Goal: Task Accomplishment & Management: Use online tool/utility

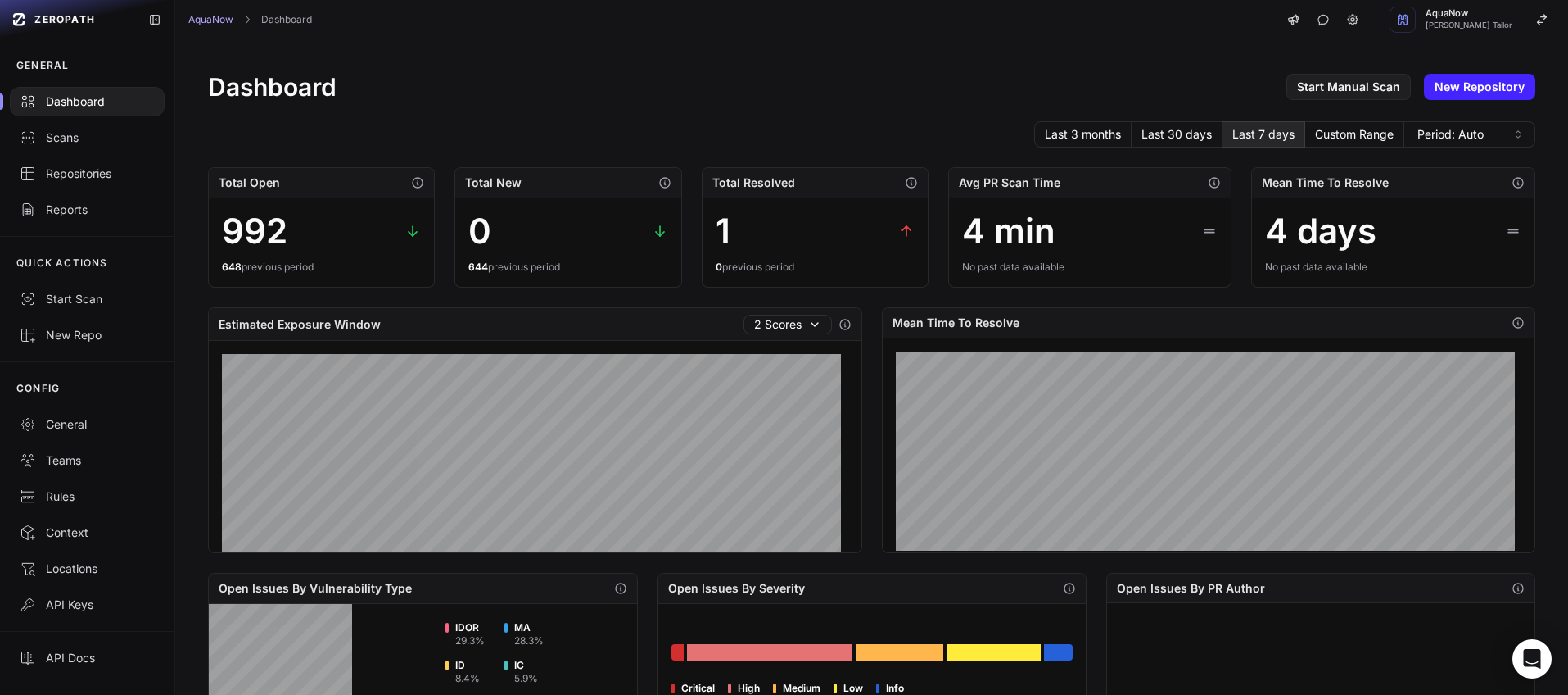
click at [596, 36] on div "AquaNow Dashboard AquaNow Dhaval Hemantkumar Tailor" at bounding box center [872, 20] width 1393 height 40
click at [614, 28] on div "AquaNow Dashboard AquaNow Dhaval Hemantkumar Tailor" at bounding box center [872, 20] width 1393 height 40
click at [594, 68] on div "Dashboard Start Manual Scan New Repository Last 3 months Last 30 days Last 7 da…" at bounding box center [872, 629] width 1393 height 1180
click at [620, 24] on div "AquaNow Dashboard AquaNow Dhaval Hemantkumar Tailor" at bounding box center [872, 20] width 1393 height 40
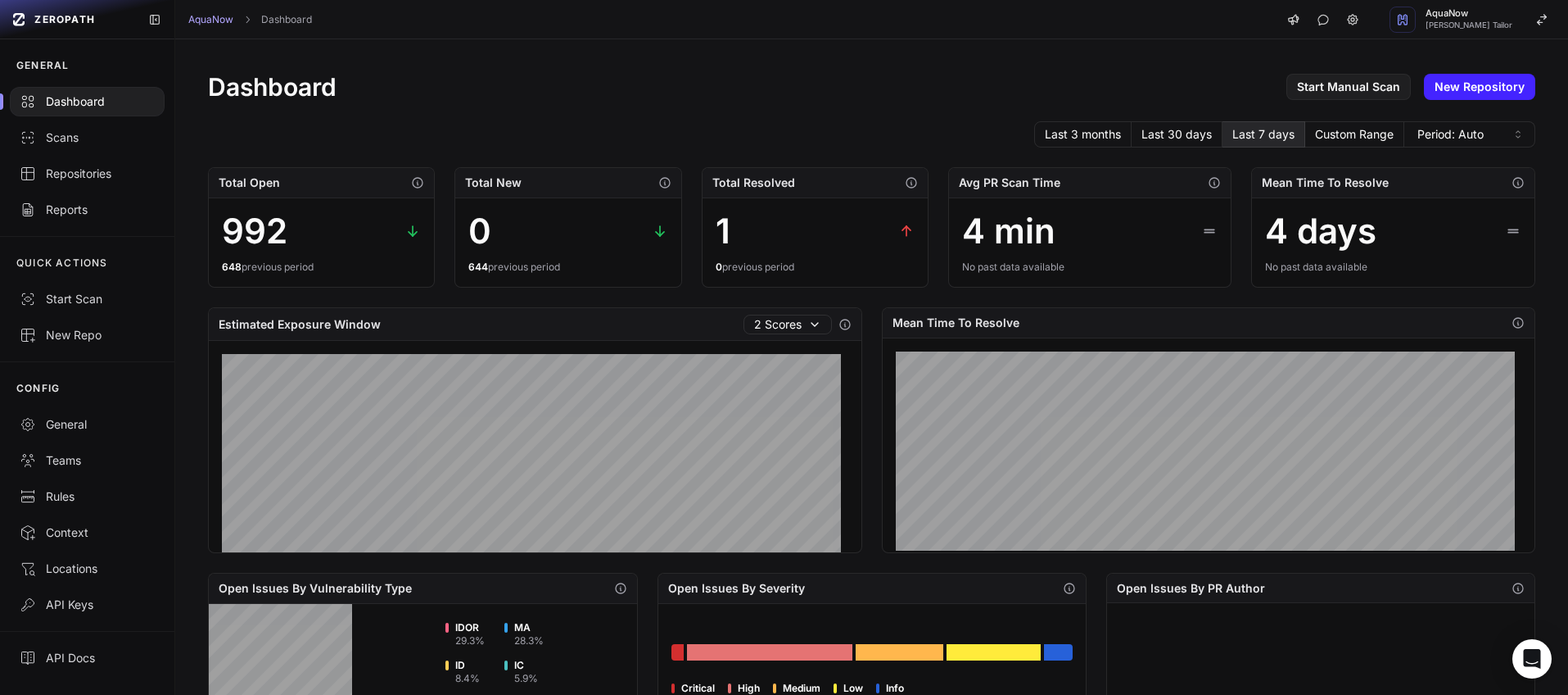
click at [620, 24] on div "AquaNow Dashboard AquaNow Dhaval Hemantkumar Tailor" at bounding box center [872, 20] width 1393 height 40
click at [59, 170] on div "Repositories" at bounding box center [87, 174] width 135 height 16
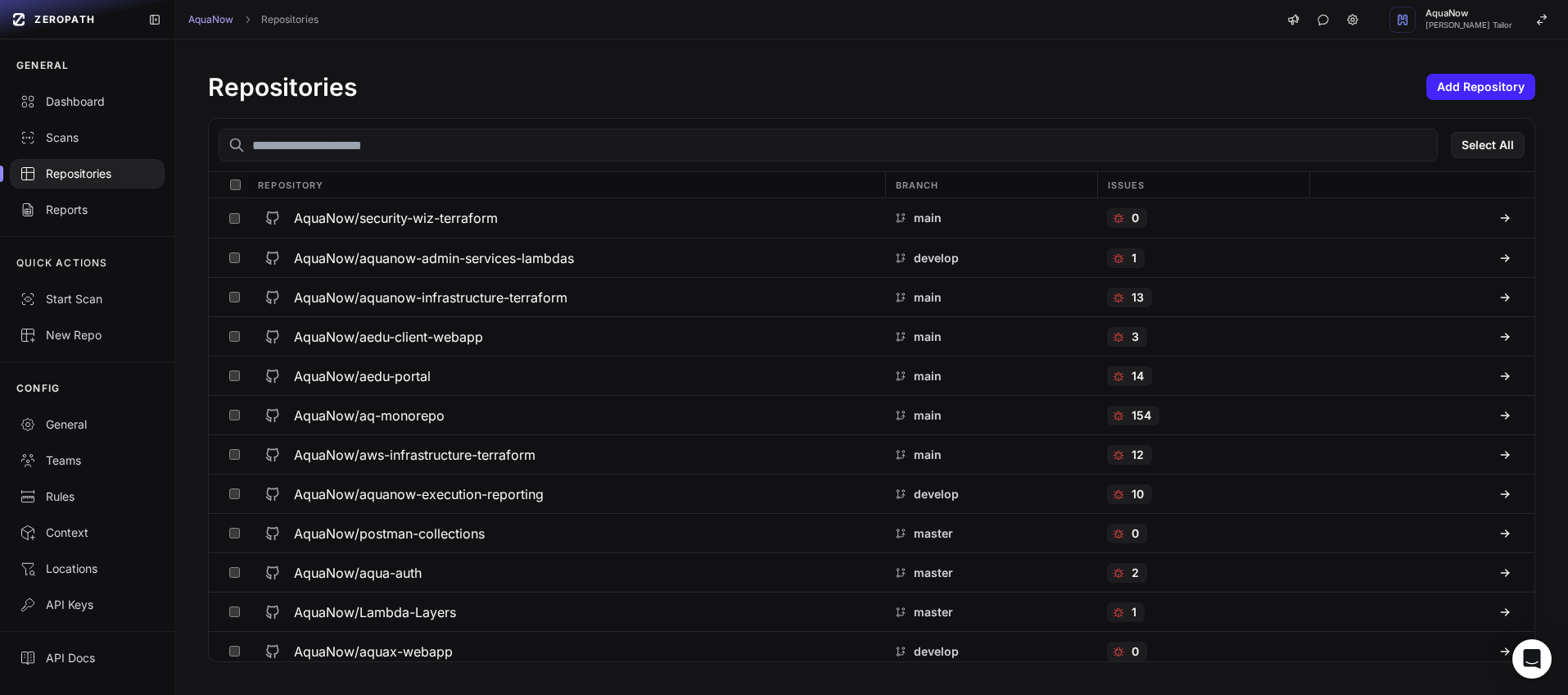
click at [88, 184] on div at bounding box center [86, 174] width 154 height 29
click at [1477, 152] on button "Action" at bounding box center [1489, 145] width 72 height 26
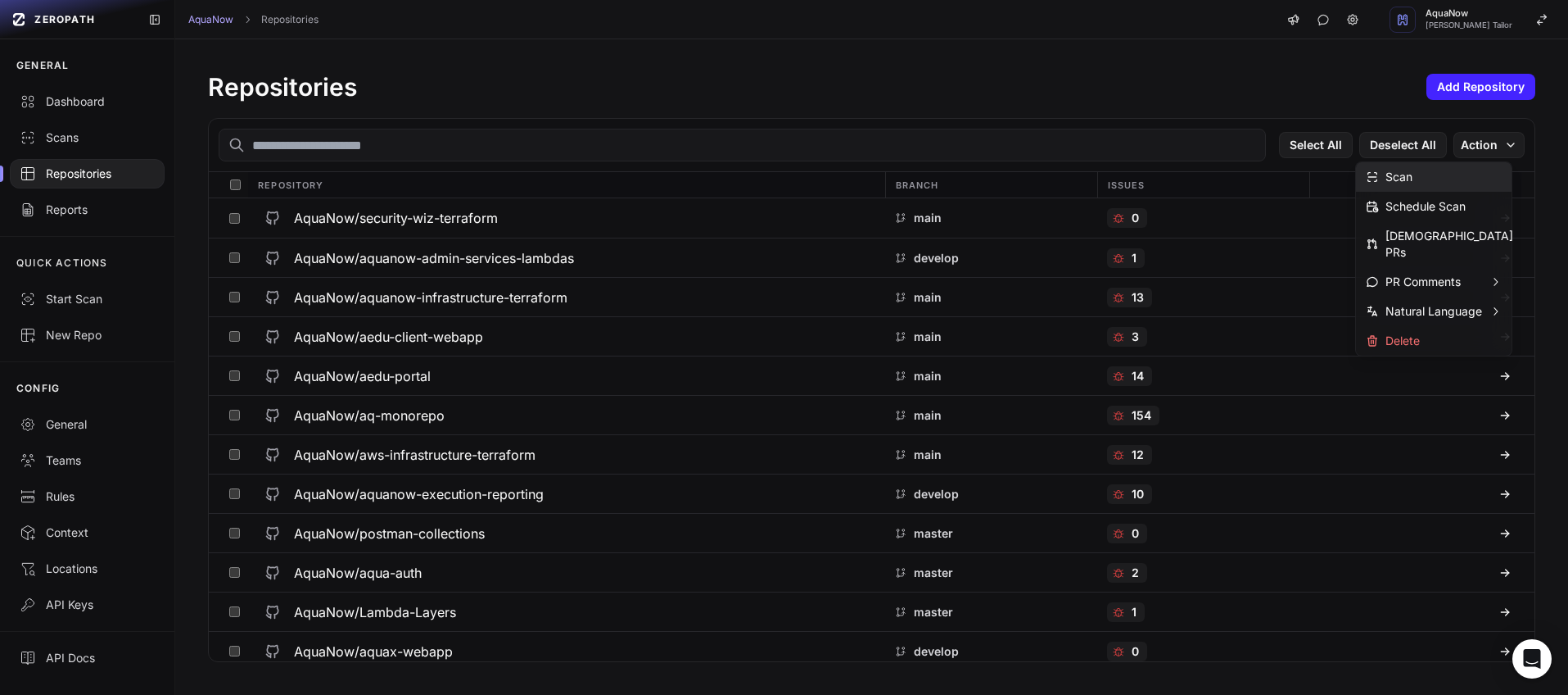
click at [1449, 174] on div "Scan" at bounding box center [1434, 177] width 155 height 29
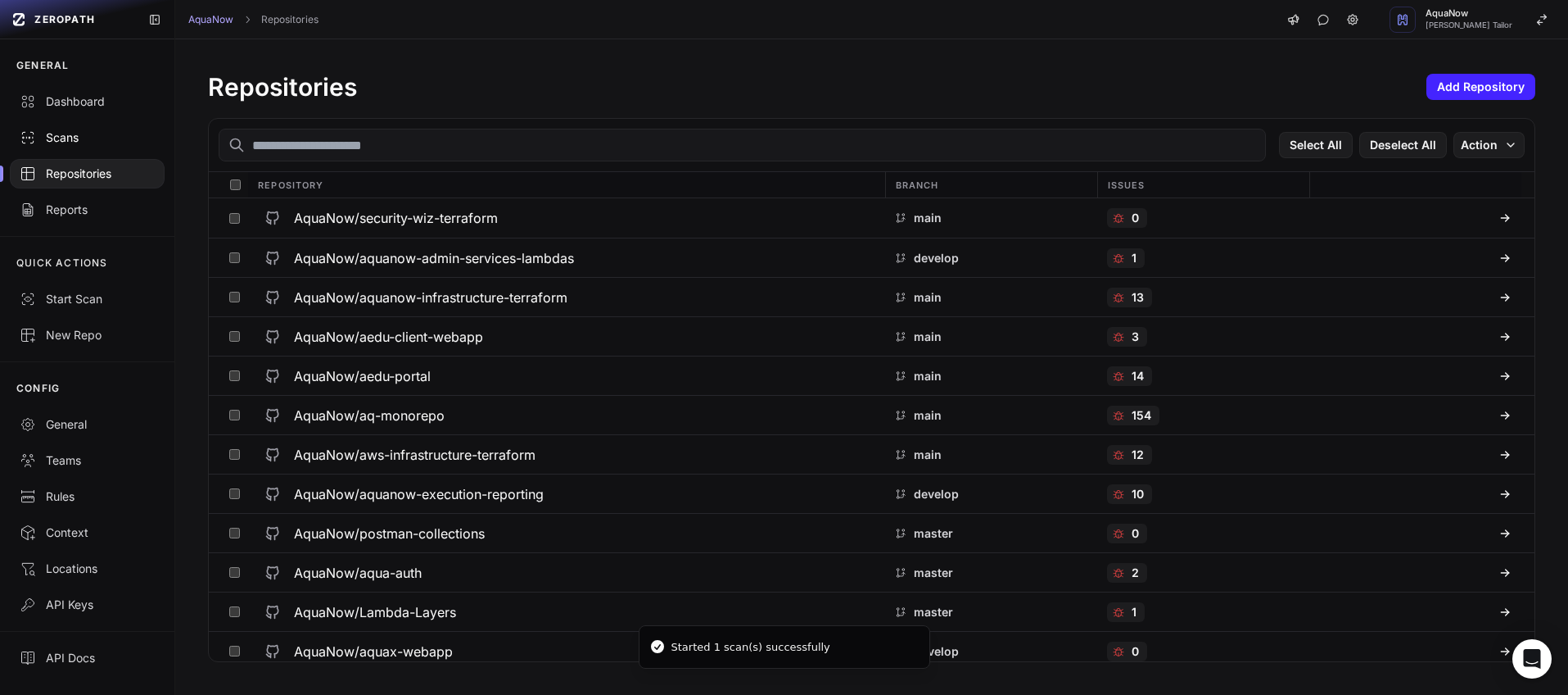
click at [52, 126] on link "Scans" at bounding box center [87, 138] width 174 height 36
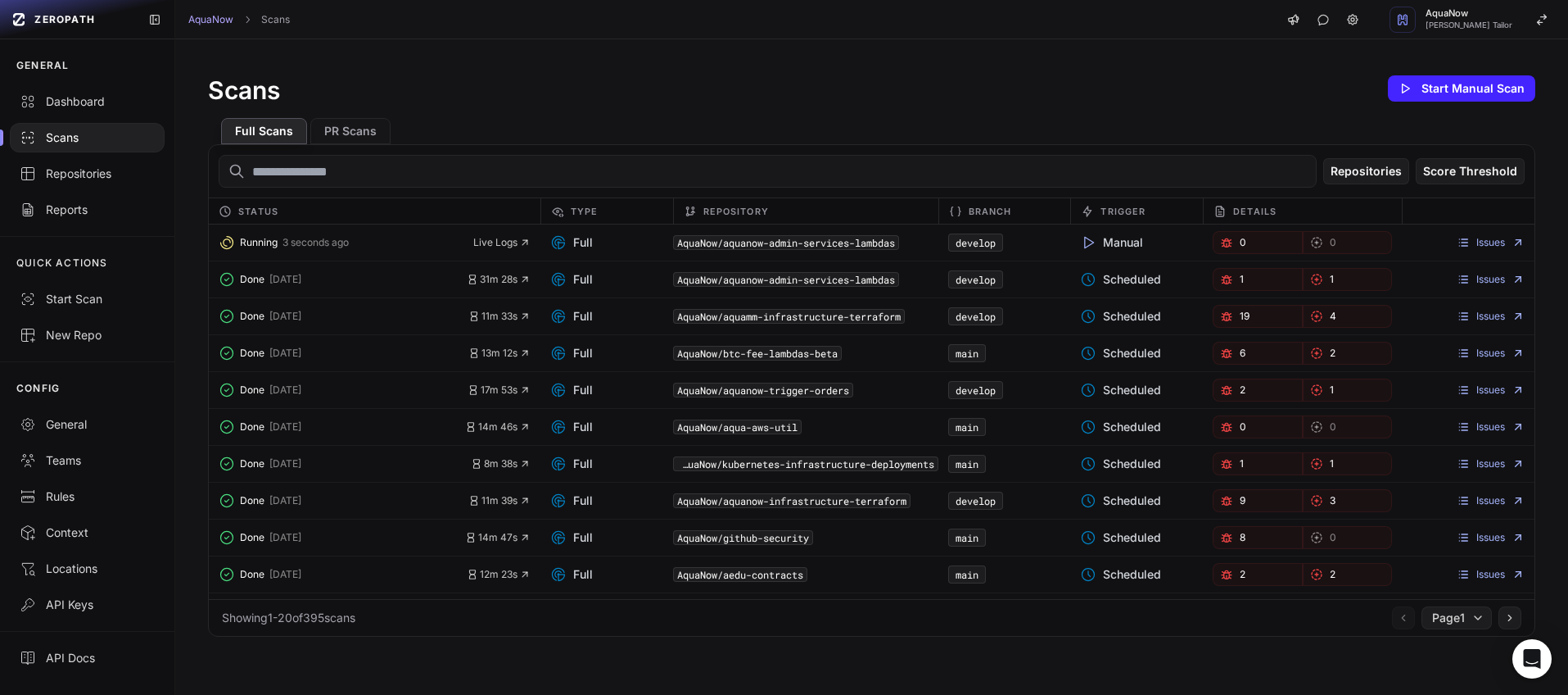
click at [658, 22] on div "AquaNow Scans AquaNow Dhaval Hemantkumar Tailor" at bounding box center [872, 20] width 1393 height 40
click at [737, 28] on div "AquaNow Scans AquaNow Dhaval Hemantkumar Tailor" at bounding box center [872, 20] width 1393 height 40
click at [709, 60] on div "Scans Start Manual Scan Full Scans PR Scans Repositories Score Threshold Status…" at bounding box center [872, 355] width 1393 height 630
click at [708, 60] on div "Scans Start Manual Scan Full Scans PR Scans Repositories Score Threshold Status…" at bounding box center [872, 355] width 1393 height 630
click at [515, 60] on div "Scans Start Manual Scan Full Scans PR Scans Repositories Score Threshold Status…" at bounding box center [872, 355] width 1393 height 630
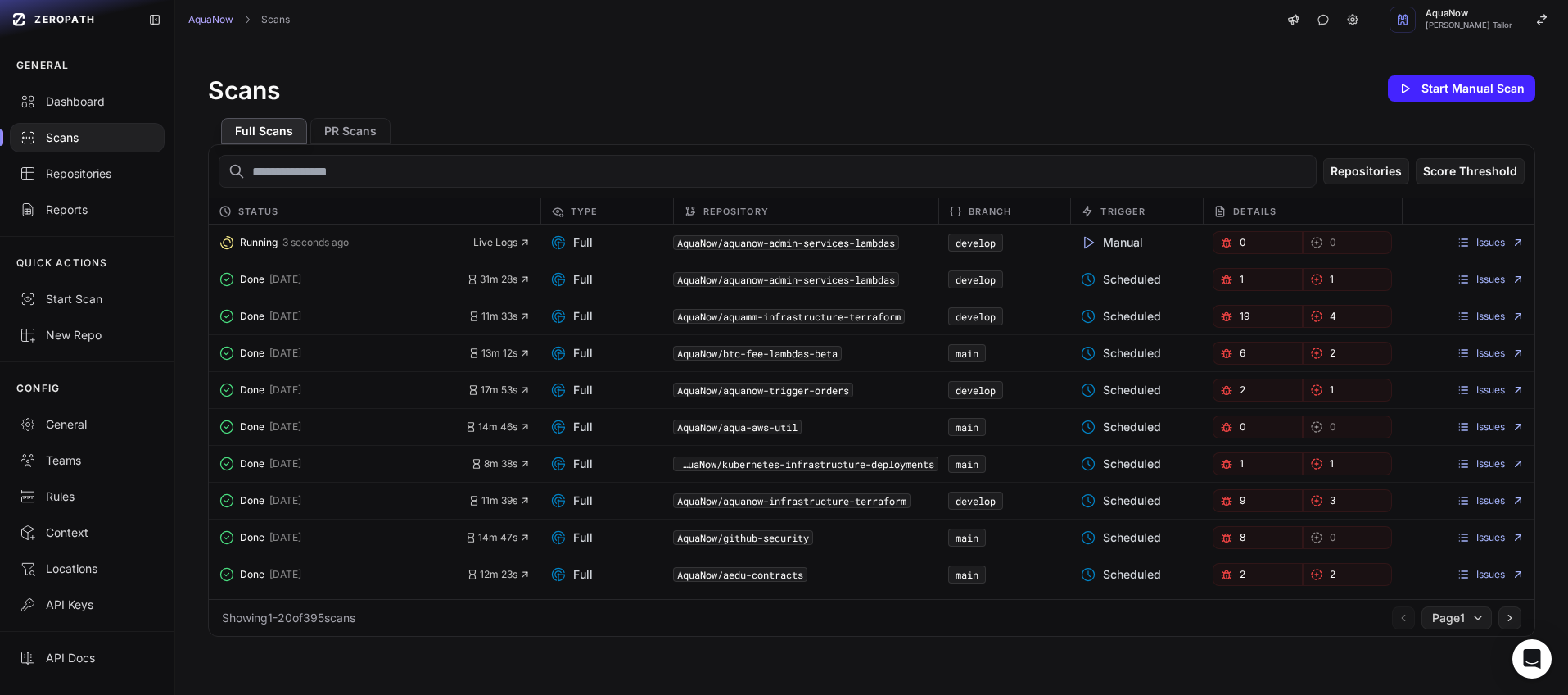
click at [545, 14] on div "AquaNow Scans AquaNow Dhaval Hemantkumar Tailor" at bounding box center [872, 20] width 1393 height 40
click at [555, 28] on div "AquaNow Scans AquaNow Dhaval Hemantkumar Tailor" at bounding box center [872, 20] width 1393 height 40
click at [538, 59] on div "Scans Start Manual Scan Full Scans PR Scans Repositories Score Threshold Status…" at bounding box center [872, 355] width 1393 height 630
click at [546, 28] on div "AquaNow Scans AquaNow Dhaval Hemantkumar Tailor" at bounding box center [872, 20] width 1393 height 40
click at [498, 84] on div "Scans Start Manual Scan" at bounding box center [872, 89] width 1327 height 33
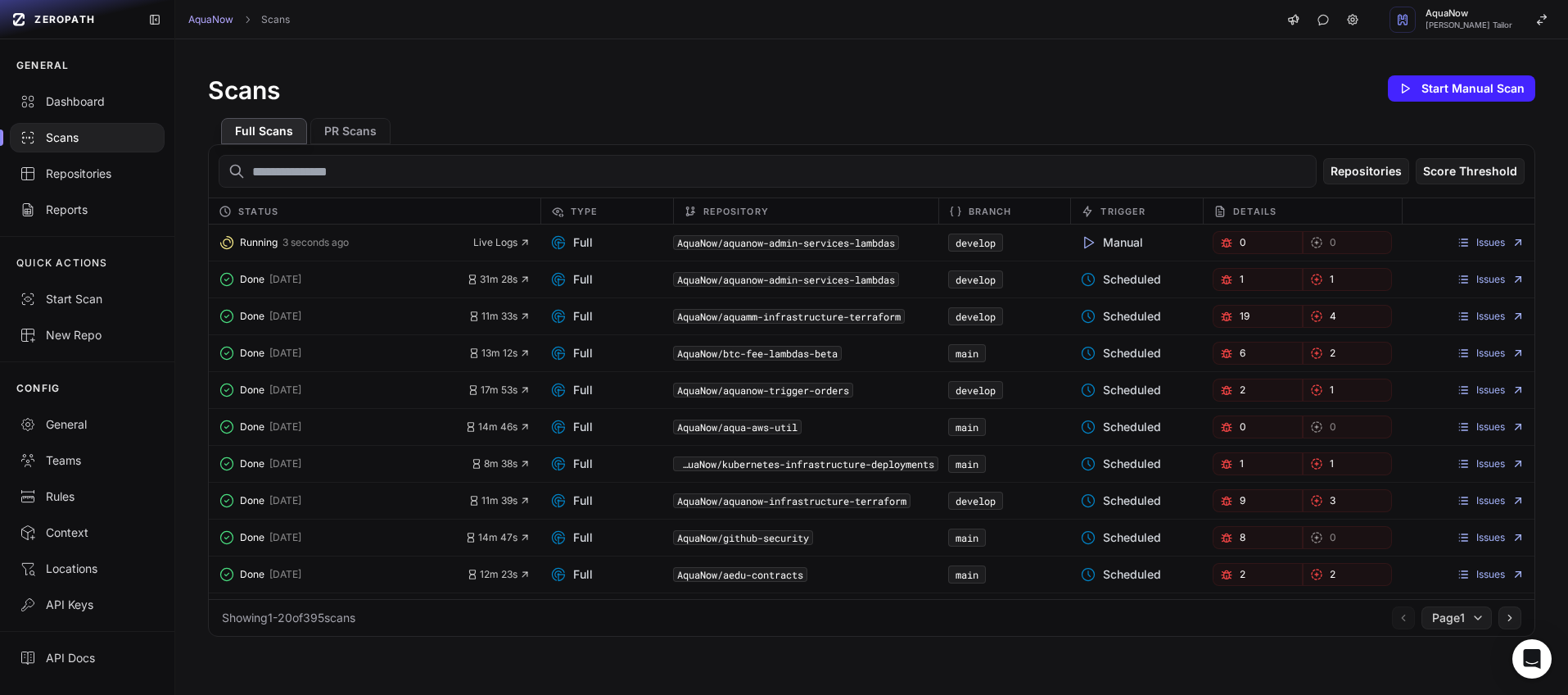
click at [537, 30] on div "AquaNow Scans AquaNow Dhaval Hemantkumar Tailor" at bounding box center [872, 20] width 1393 height 40
click at [769, 8] on div "AquaNow Scans AquaNow Dhaval Hemantkumar Tailor" at bounding box center [872, 20] width 1393 height 40
click at [754, 17] on div "AquaNow Scans AquaNow Dhaval Hemantkumar Tailor" at bounding box center [872, 20] width 1393 height 40
click at [753, 17] on div "AquaNow Scans AquaNow Dhaval Hemantkumar Tailor" at bounding box center [872, 20] width 1393 height 40
click at [698, 14] on div "AquaNow Scans AquaNow Dhaval Hemantkumar Tailor" at bounding box center [872, 20] width 1393 height 40
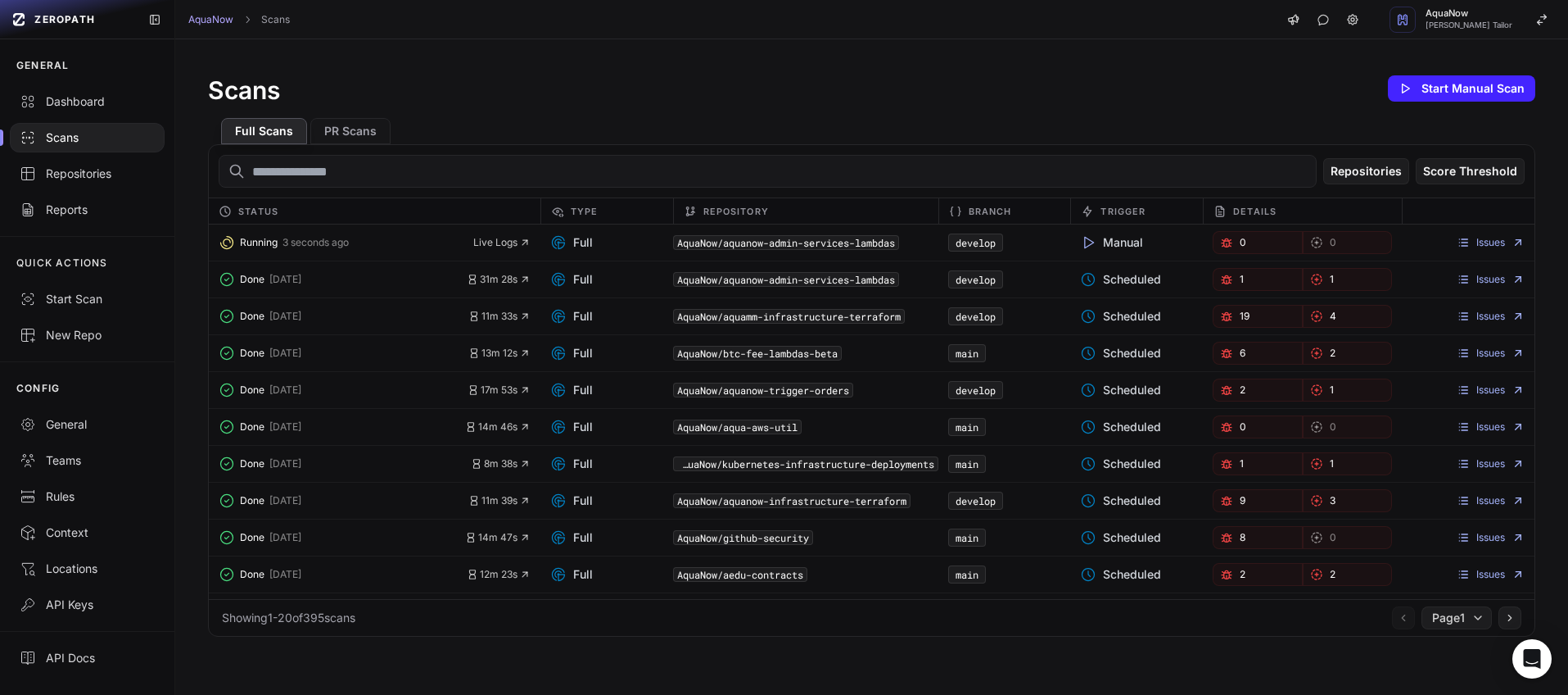
click at [690, 16] on div "AquaNow Scans AquaNow Dhaval Hemantkumar Tailor" at bounding box center [872, 20] width 1393 height 40
click at [689, 17] on div "AquaNow Scans AquaNow Dhaval Hemantkumar Tailor" at bounding box center [872, 20] width 1393 height 40
click at [633, 22] on div "AquaNow Scans AquaNow Dhaval Hemantkumar Tailor" at bounding box center [872, 20] width 1393 height 40
click at [708, 33] on div "AquaNow Scans AquaNow Dhaval Hemantkumar Tailor" at bounding box center [872, 20] width 1393 height 40
click at [645, 58] on div "Scans Start Manual Scan Full Scans PR Scans Repositories Score Threshold Status…" at bounding box center [872, 355] width 1393 height 630
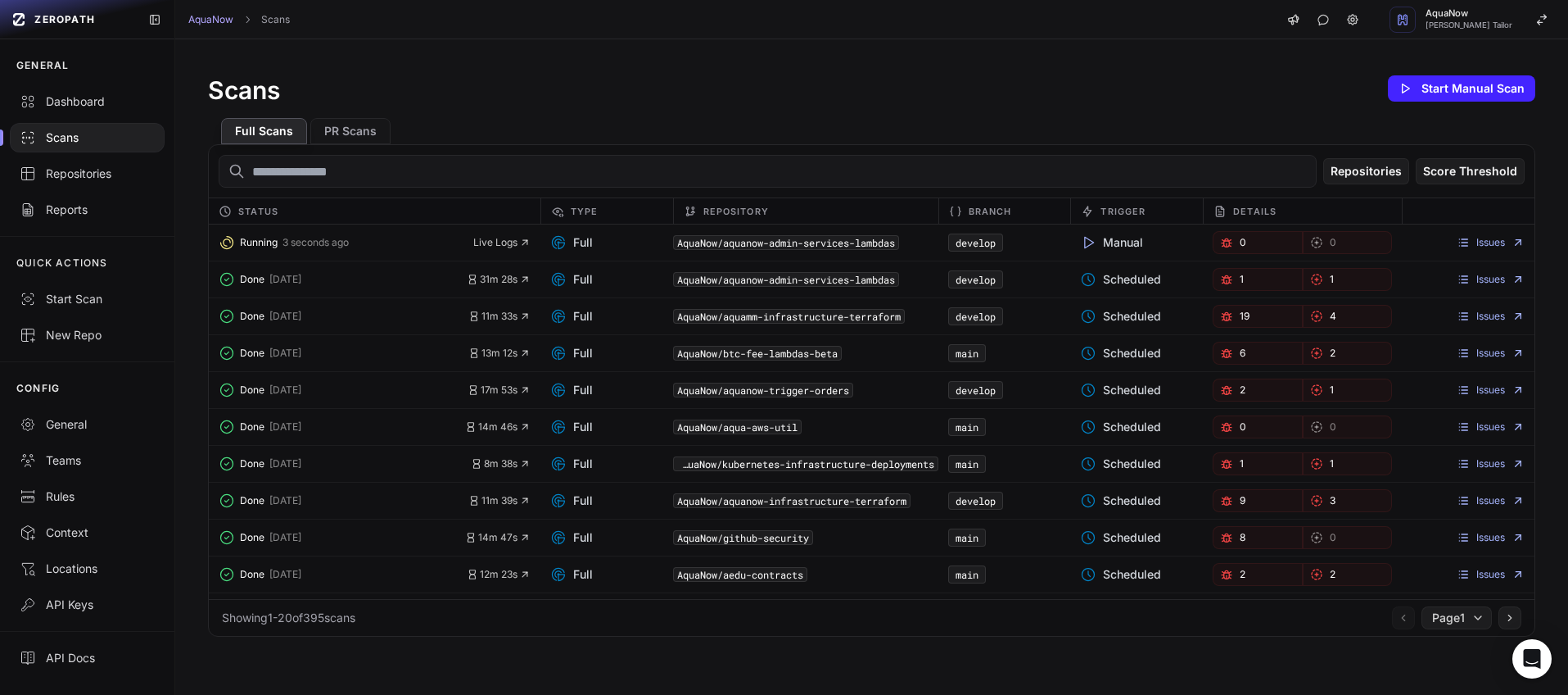
click at [645, 58] on div "Scans Start Manual Scan Full Scans PR Scans Repositories Score Threshold Status…" at bounding box center [872, 355] width 1393 height 630
click at [535, 70] on div "Scans Start Manual Scan Full Scans PR Scans Repositories Score Threshold Status…" at bounding box center [872, 355] width 1393 height 630
click at [634, 58] on div "Scans Start Manual Scan Full Scans PR Scans Repositories Score Threshold Status…" at bounding box center [872, 355] width 1393 height 630
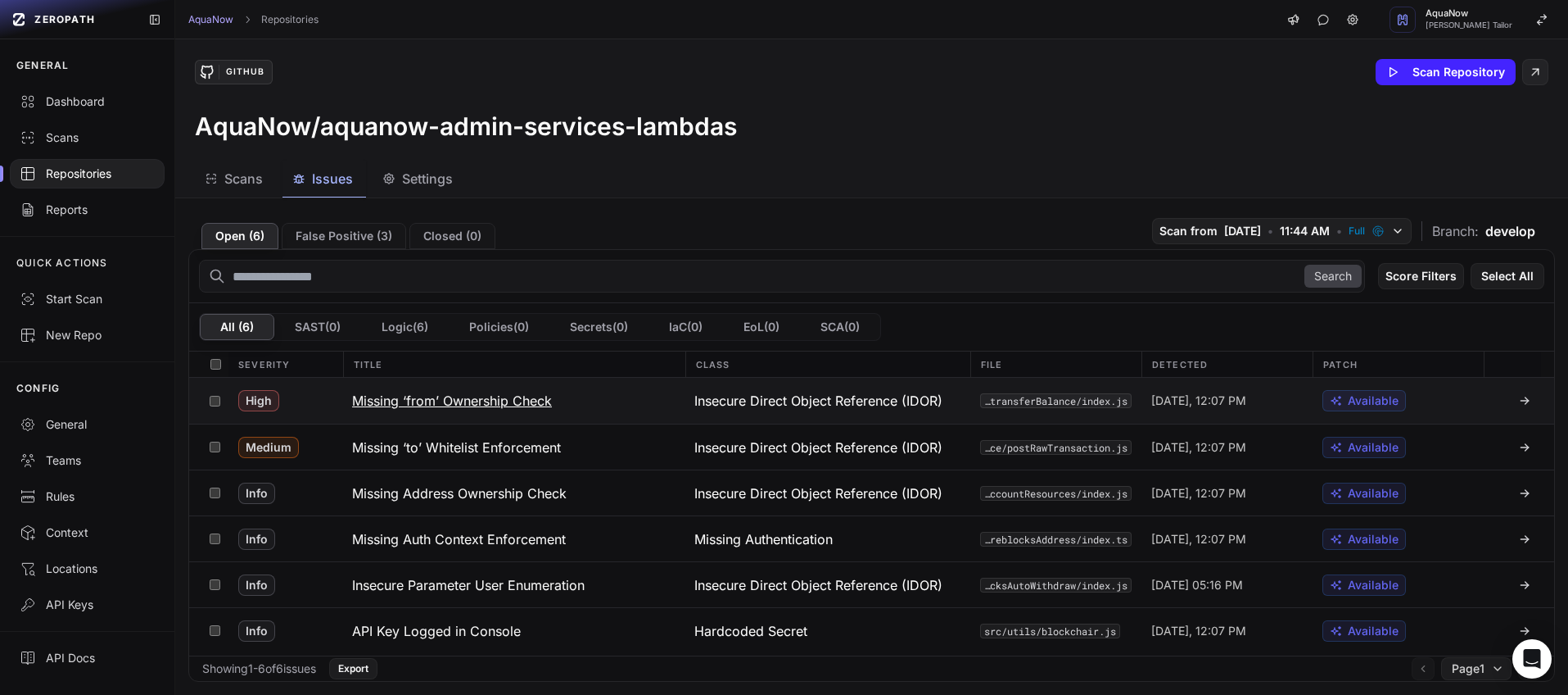
click at [320, 400] on div "High" at bounding box center [286, 400] width 114 height 46
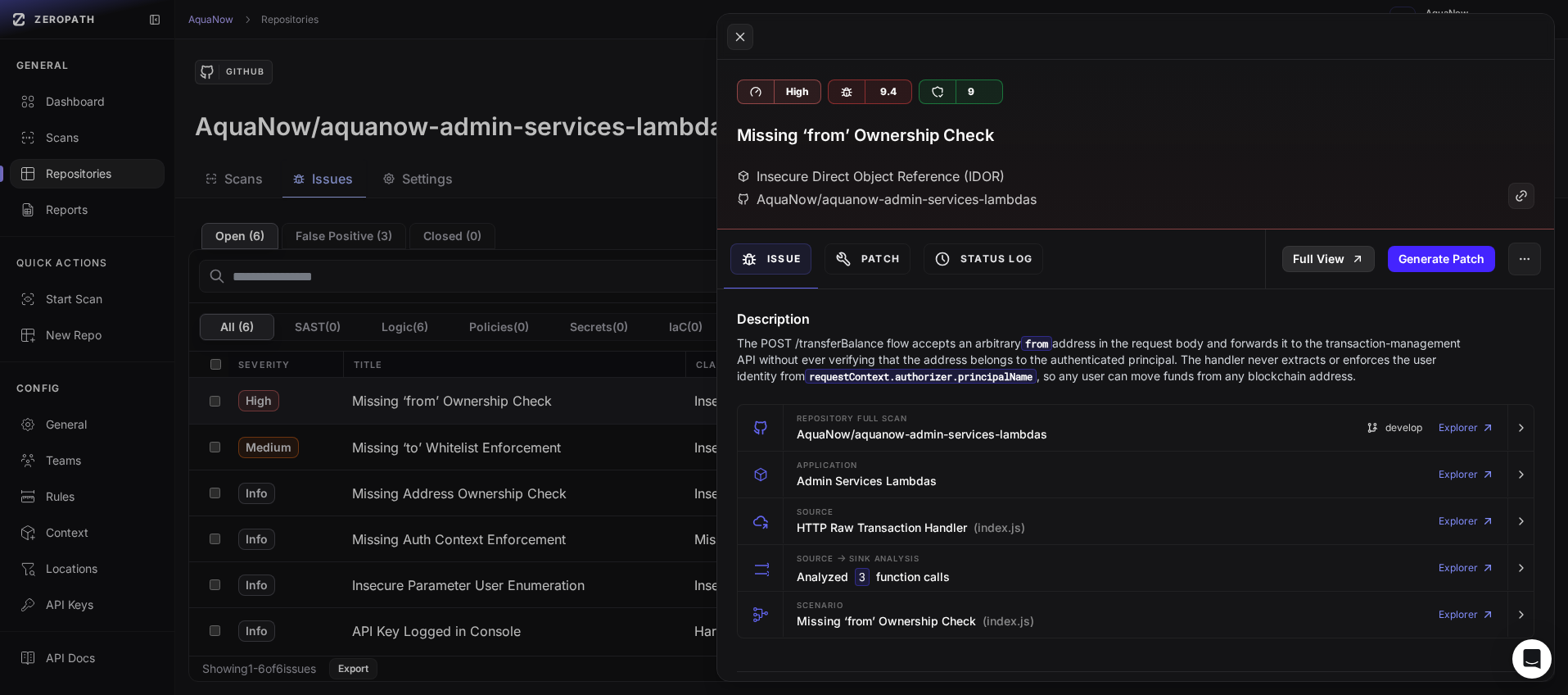
click at [1316, 256] on link "Full View" at bounding box center [1328, 259] width 92 height 26
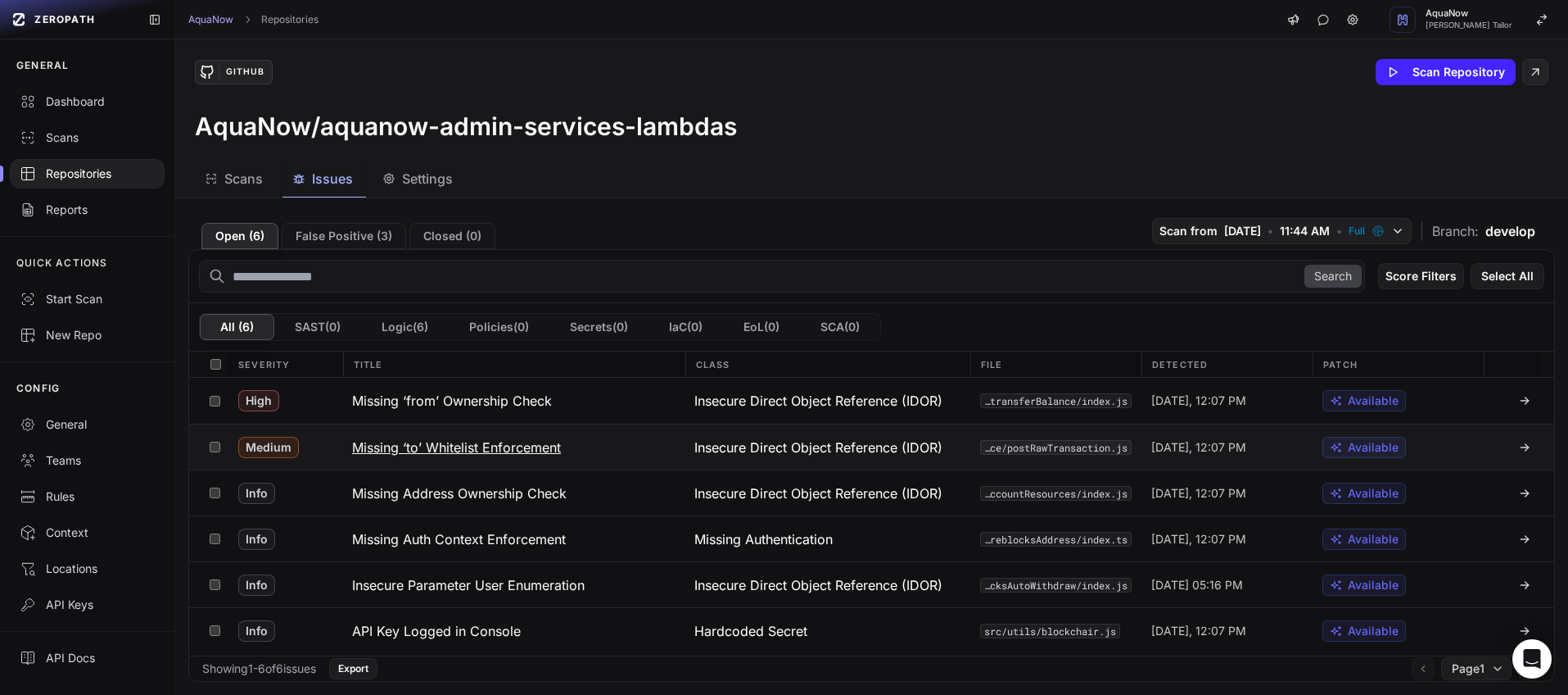
click at [628, 443] on button "Missing ‘to’ Whitelist Enforcement" at bounding box center [513, 447] width 343 height 45
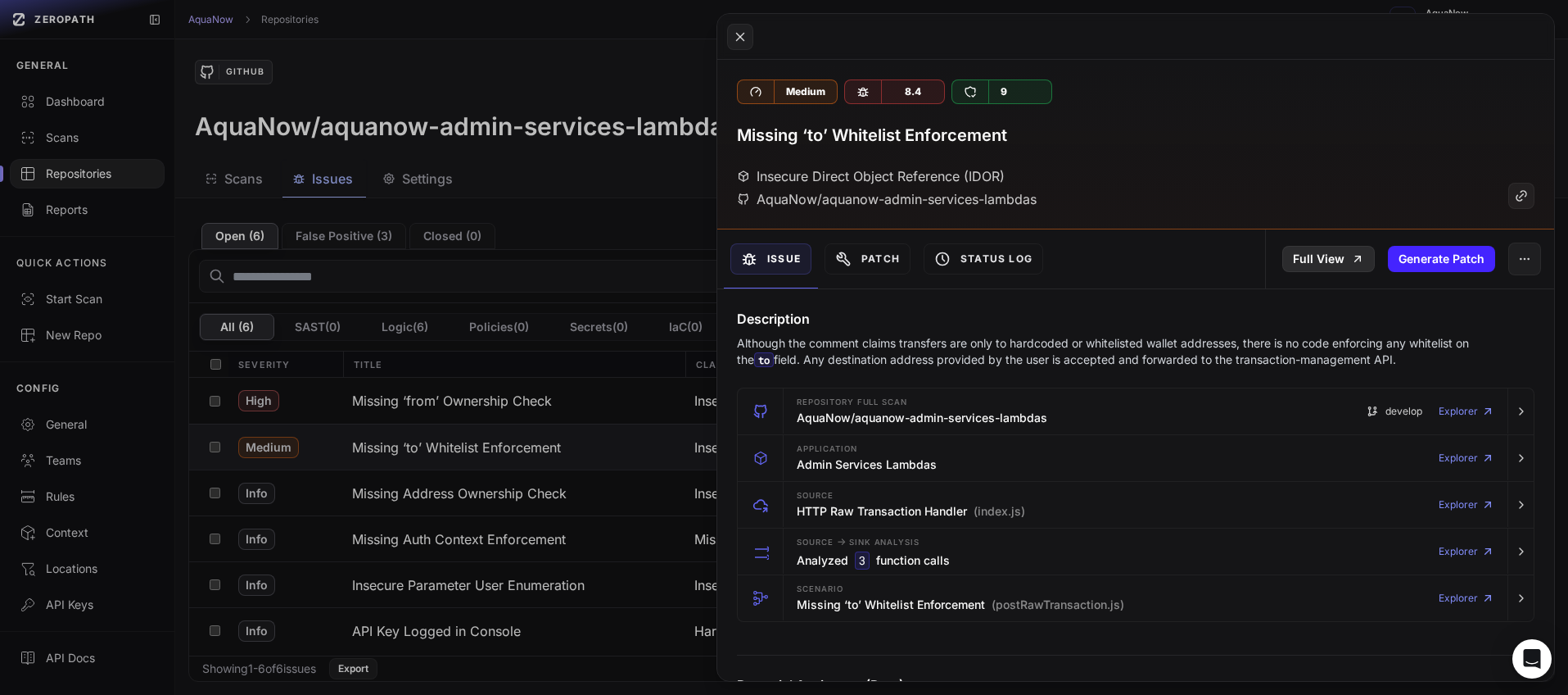
click at [1295, 260] on link "Full View" at bounding box center [1328, 259] width 92 height 26
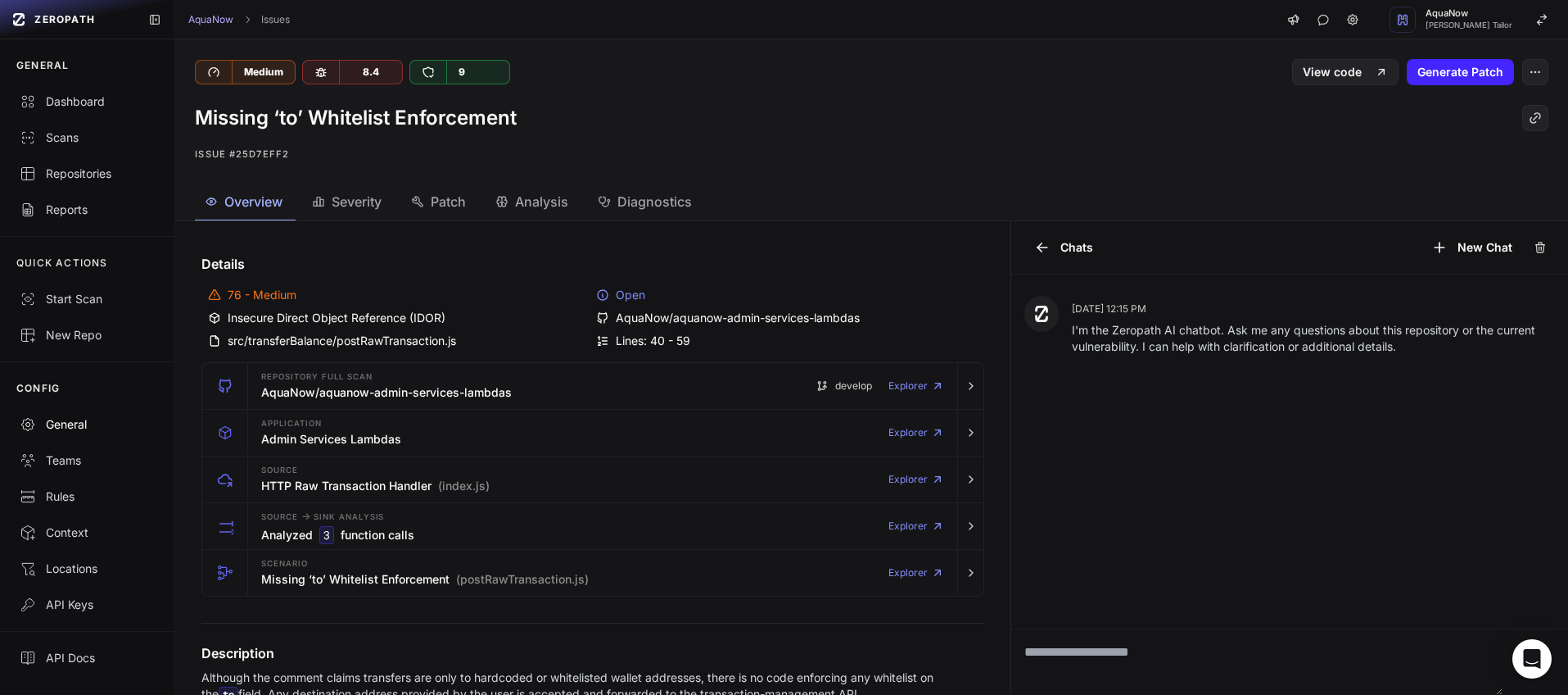
click at [62, 423] on div "General" at bounding box center [87, 424] width 135 height 16
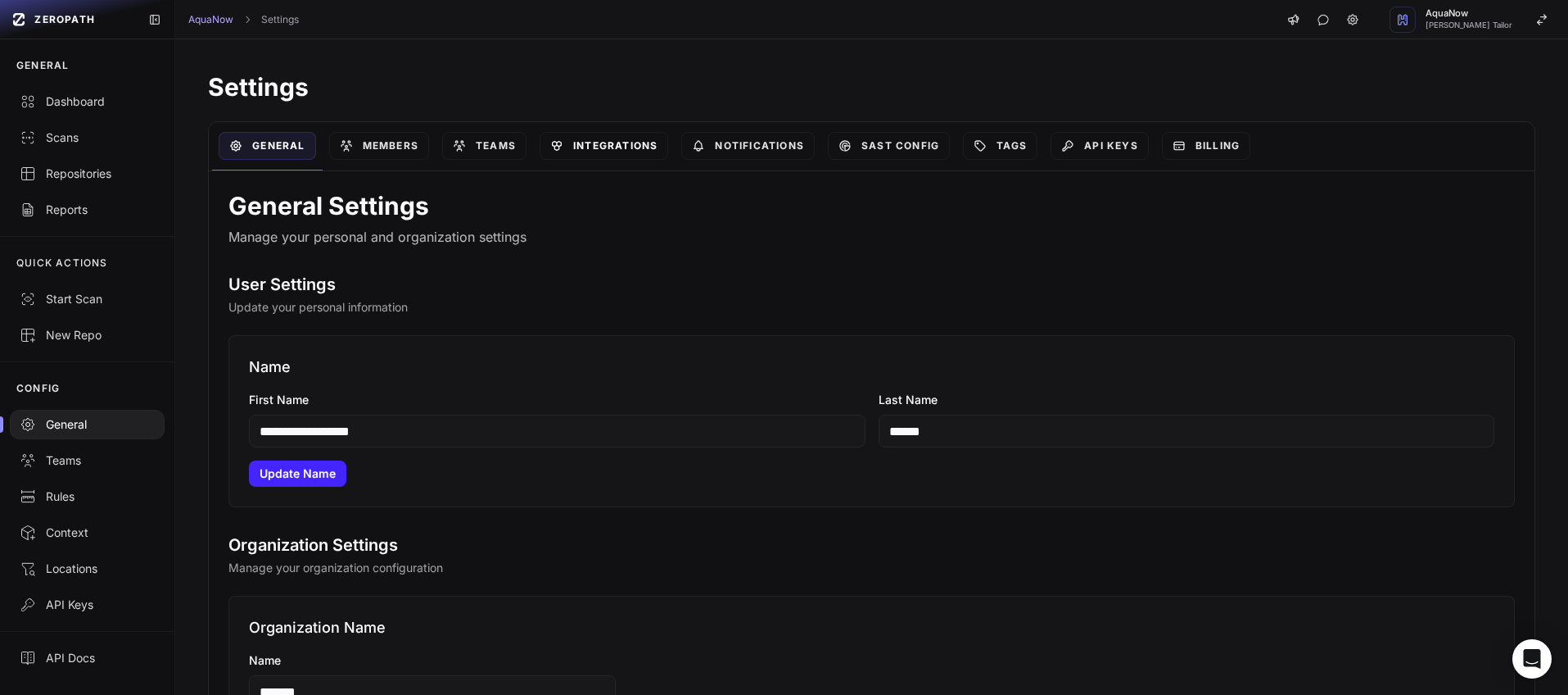
click at [589, 155] on link "Integrations" at bounding box center [603, 146] width 129 height 28
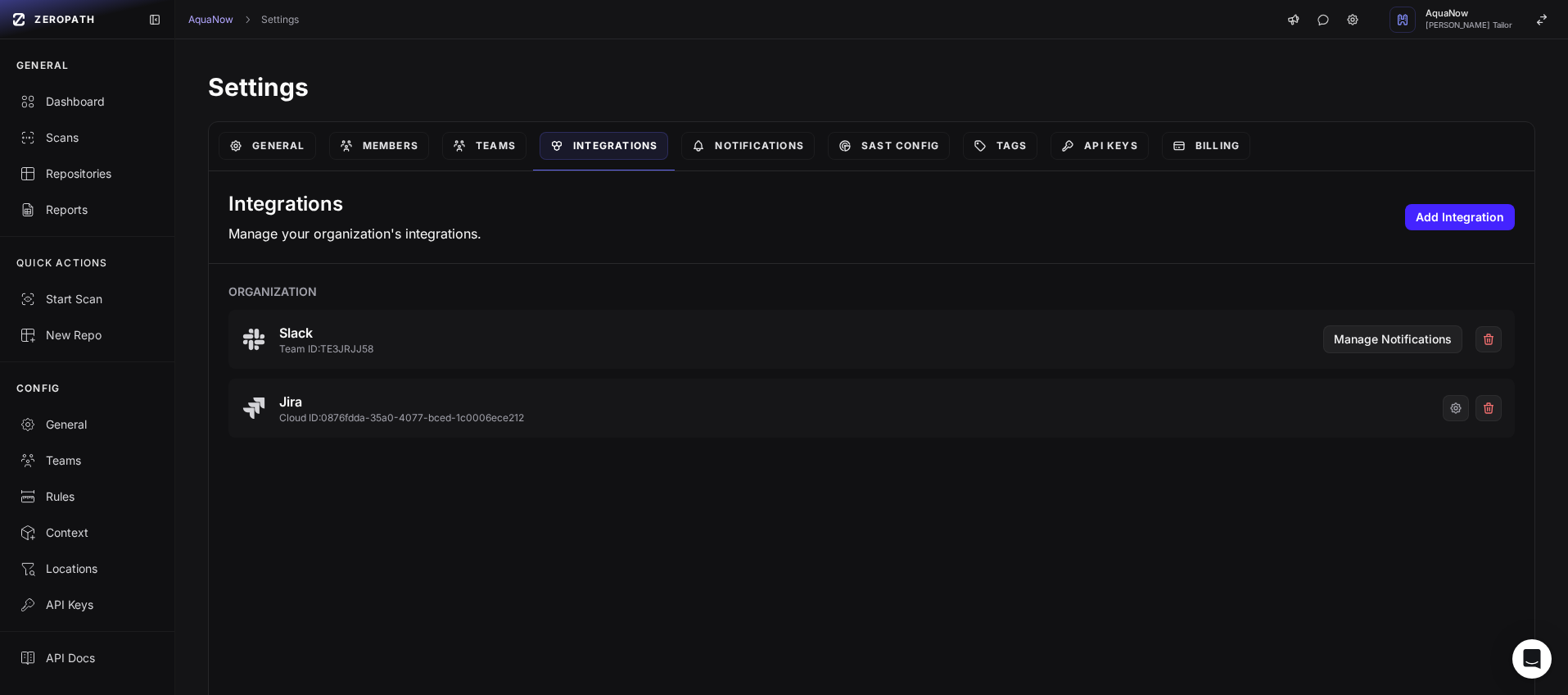
click at [1450, 413] on icon "button" at bounding box center [1456, 408] width 13 height 13
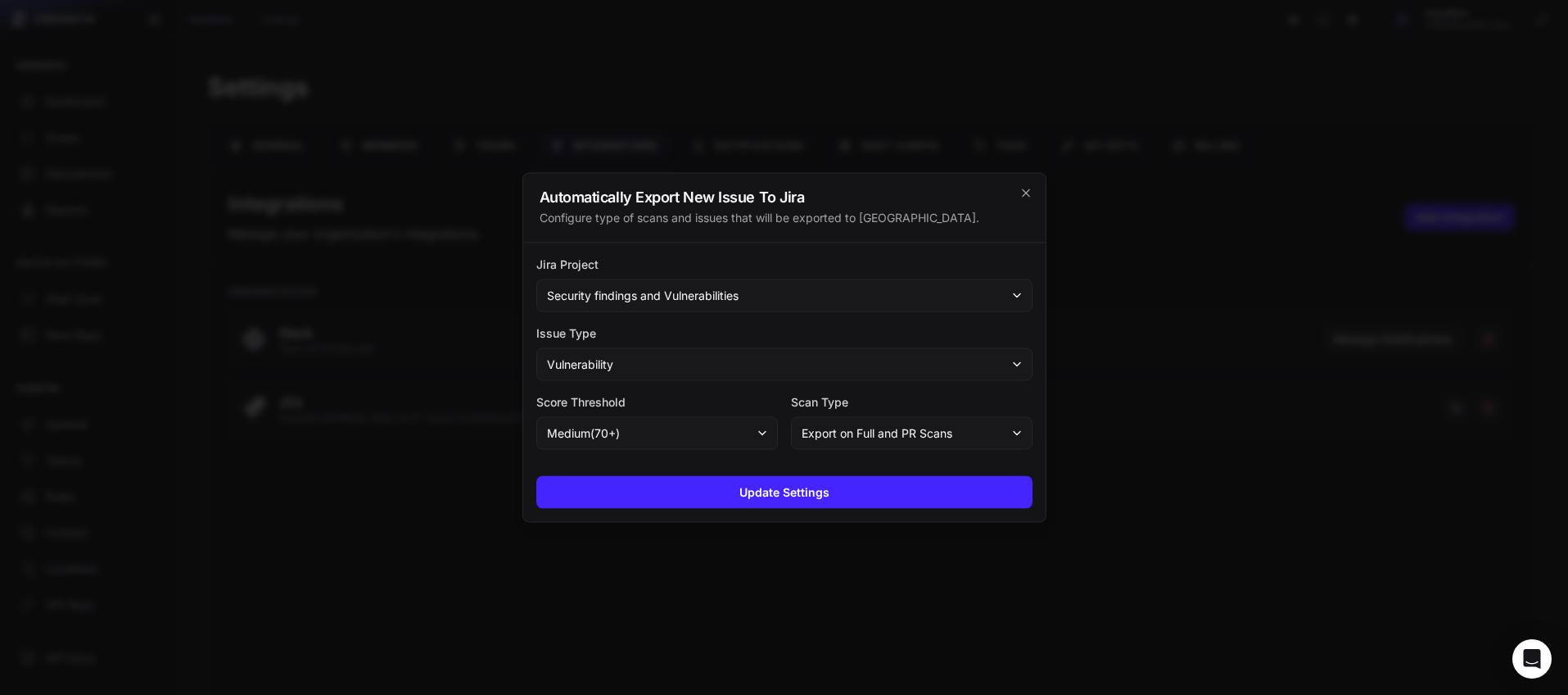
click at [1034, 195] on div "Automatically Export New Issue To Jira Configure type of scans and issues that …" at bounding box center [784, 208] width 522 height 70
click at [1024, 193] on icon "cross 2," at bounding box center [1025, 193] width 8 height 8
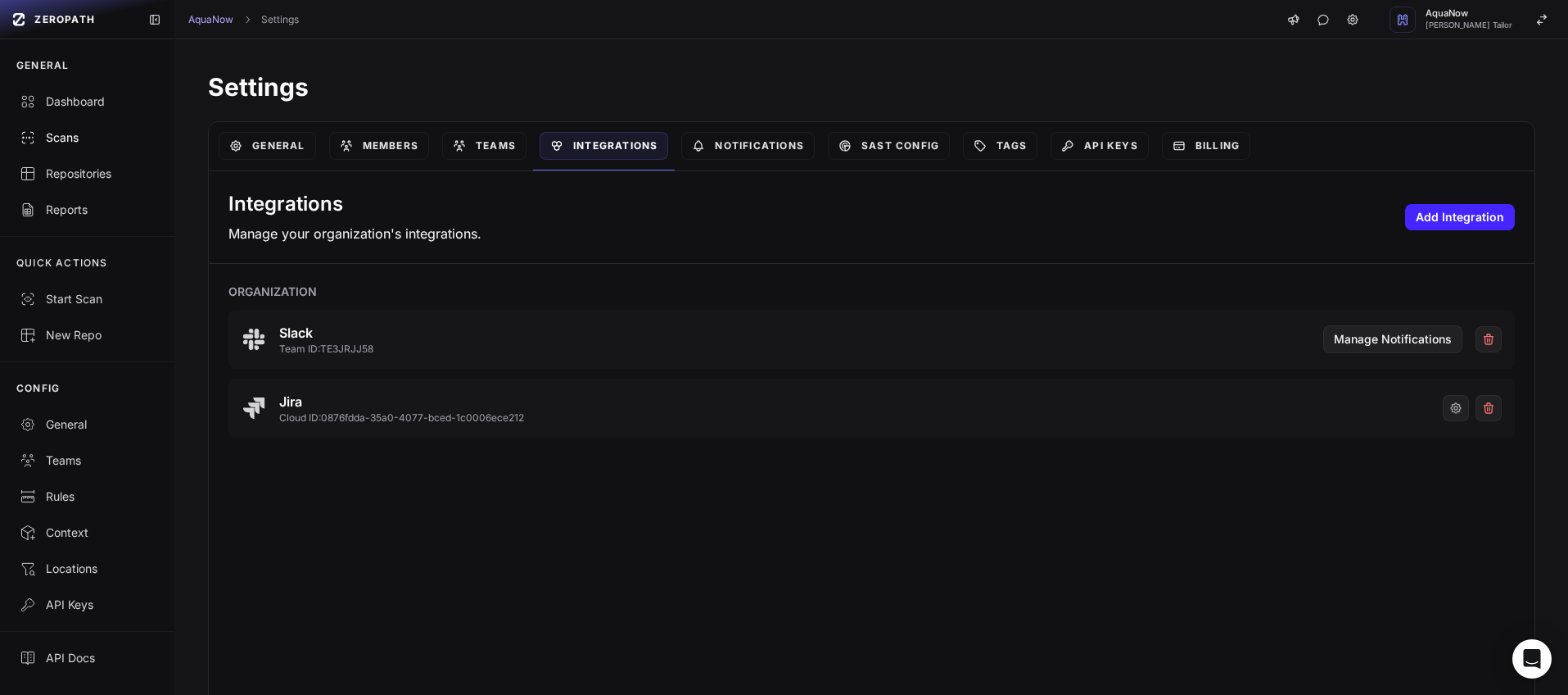
click at [81, 142] on div "Scans" at bounding box center [87, 137] width 135 height 16
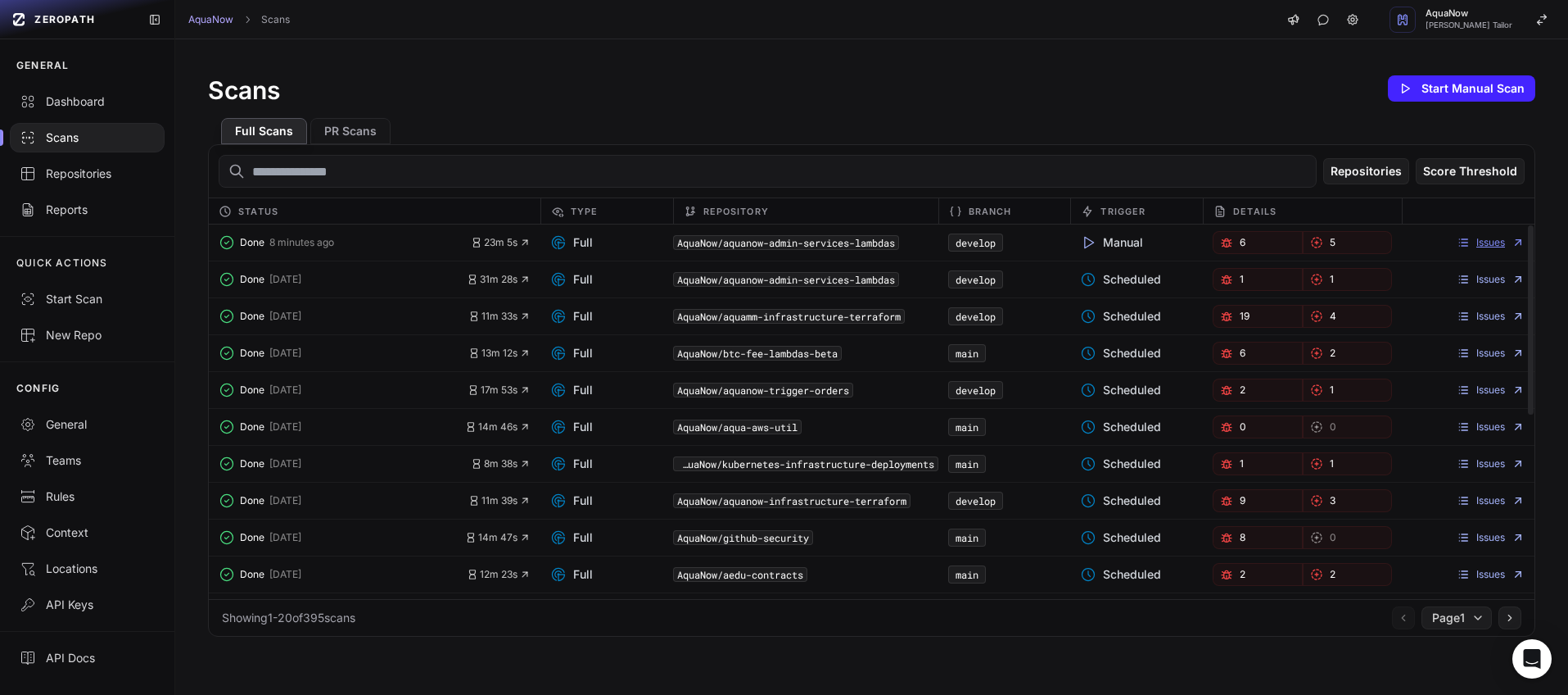
click at [1463, 243] on link "Issues" at bounding box center [1490, 242] width 68 height 13
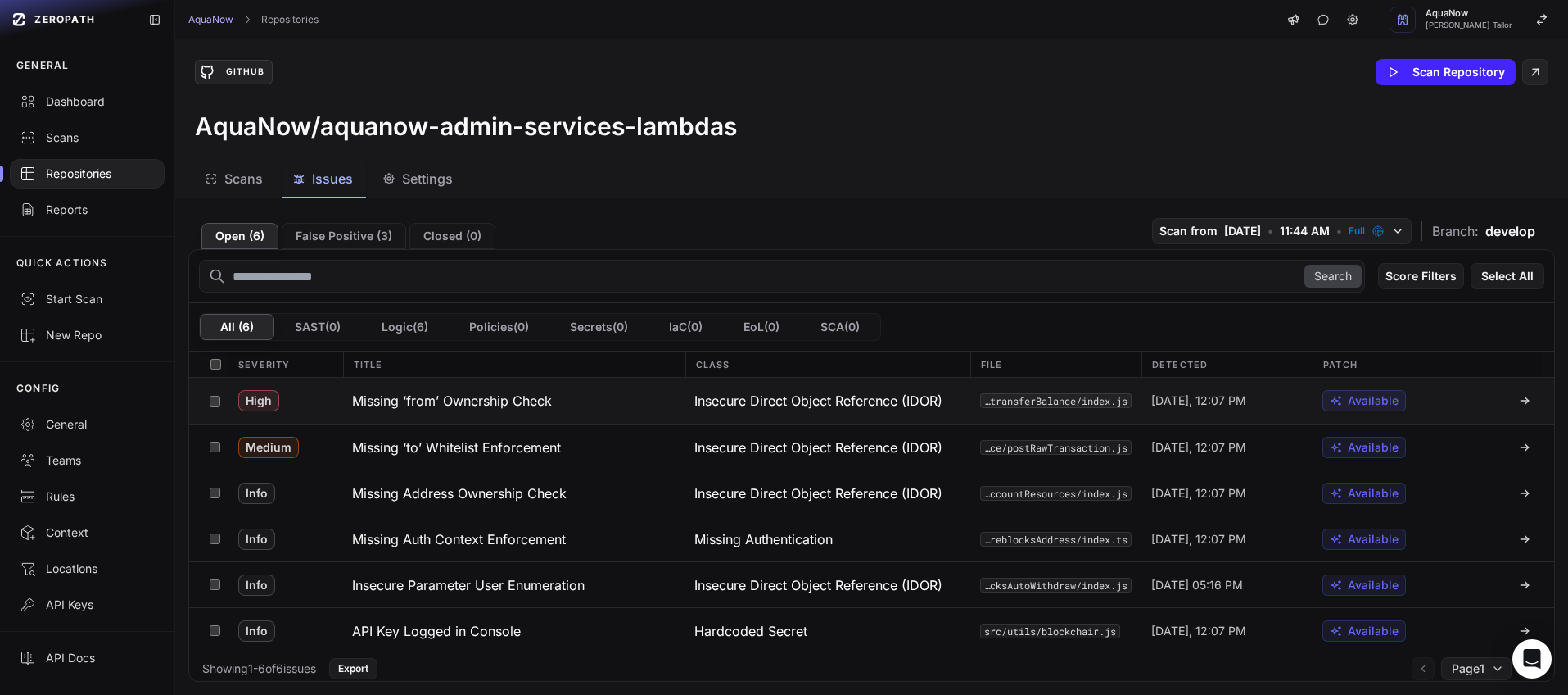
click at [318, 405] on div "High" at bounding box center [286, 400] width 114 height 46
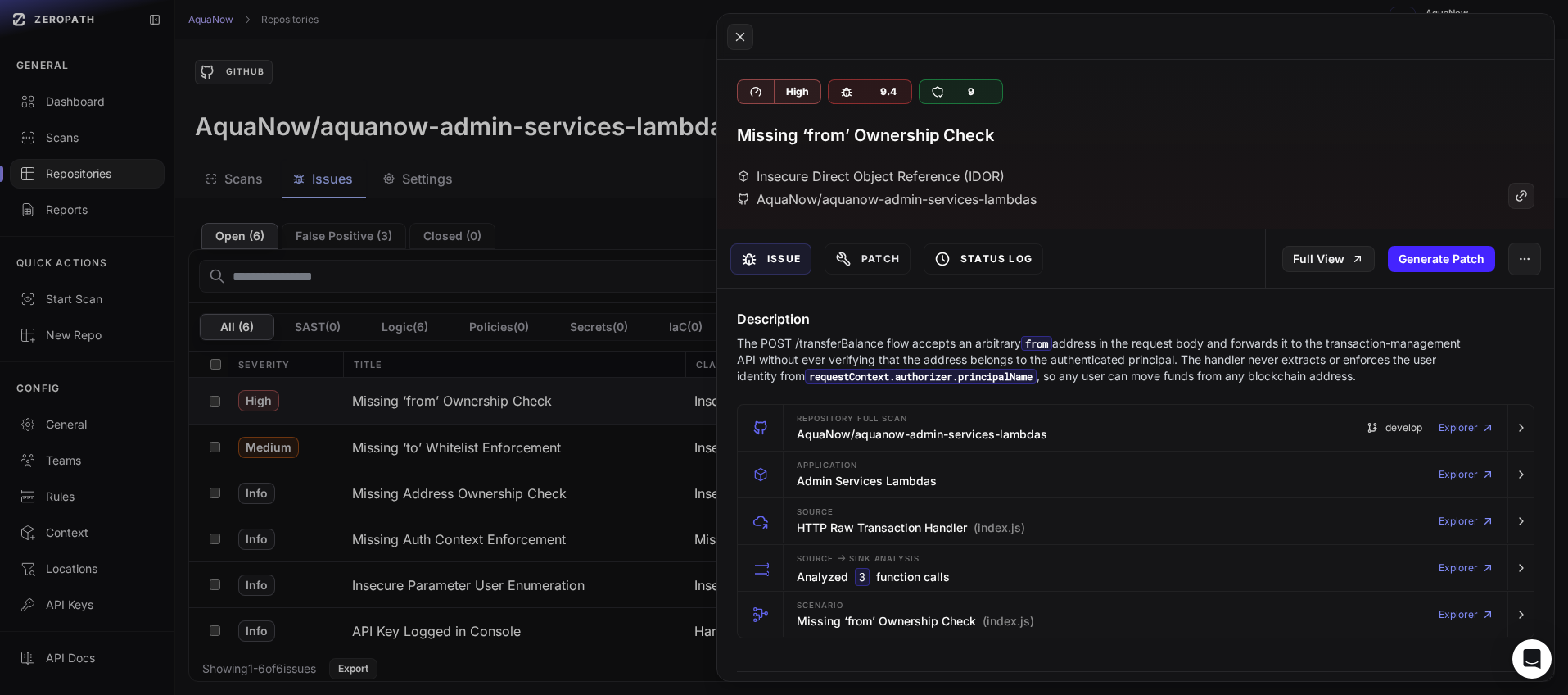
click at [942, 262] on icon at bounding box center [942, 258] width 16 height 16
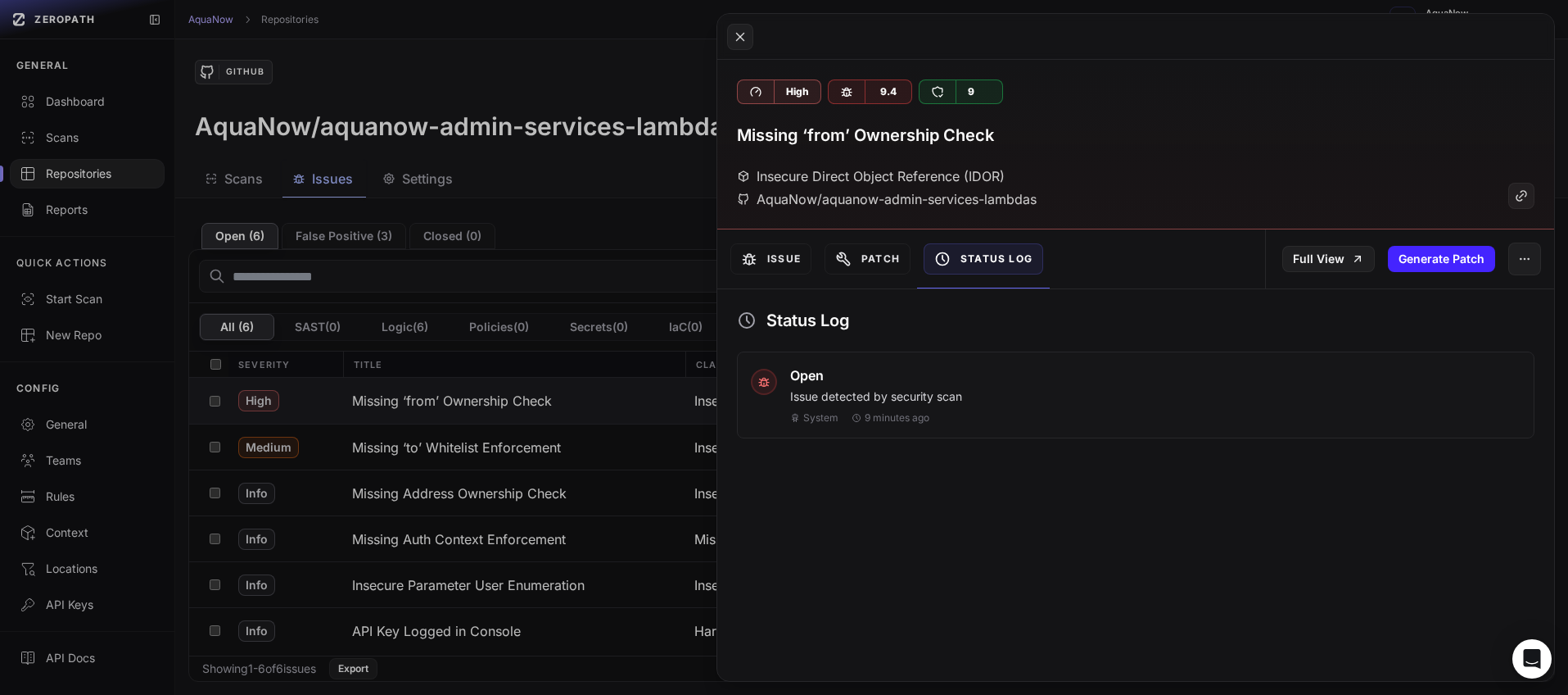
click at [950, 401] on p "Issue detected by security scan" at bounding box center [1156, 396] width 730 height 16
